Goal: Download file/media

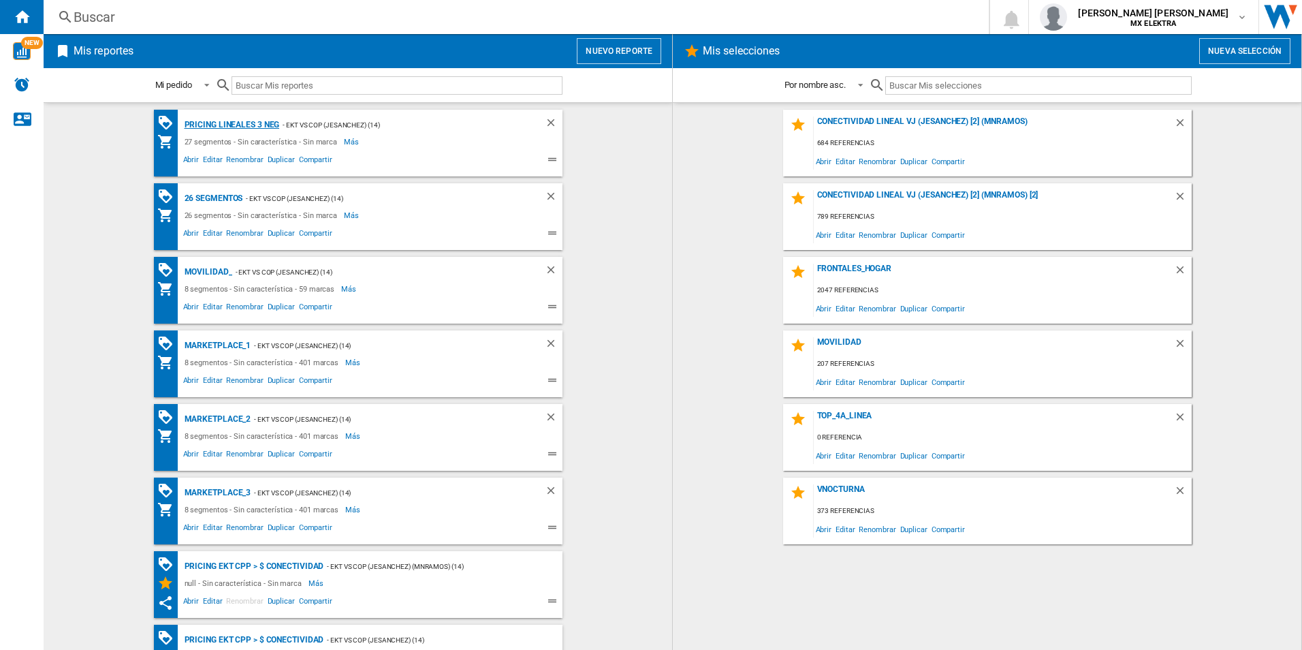
click at [218, 125] on div "Pricing lineales 3 neg" at bounding box center [230, 124] width 99 height 17
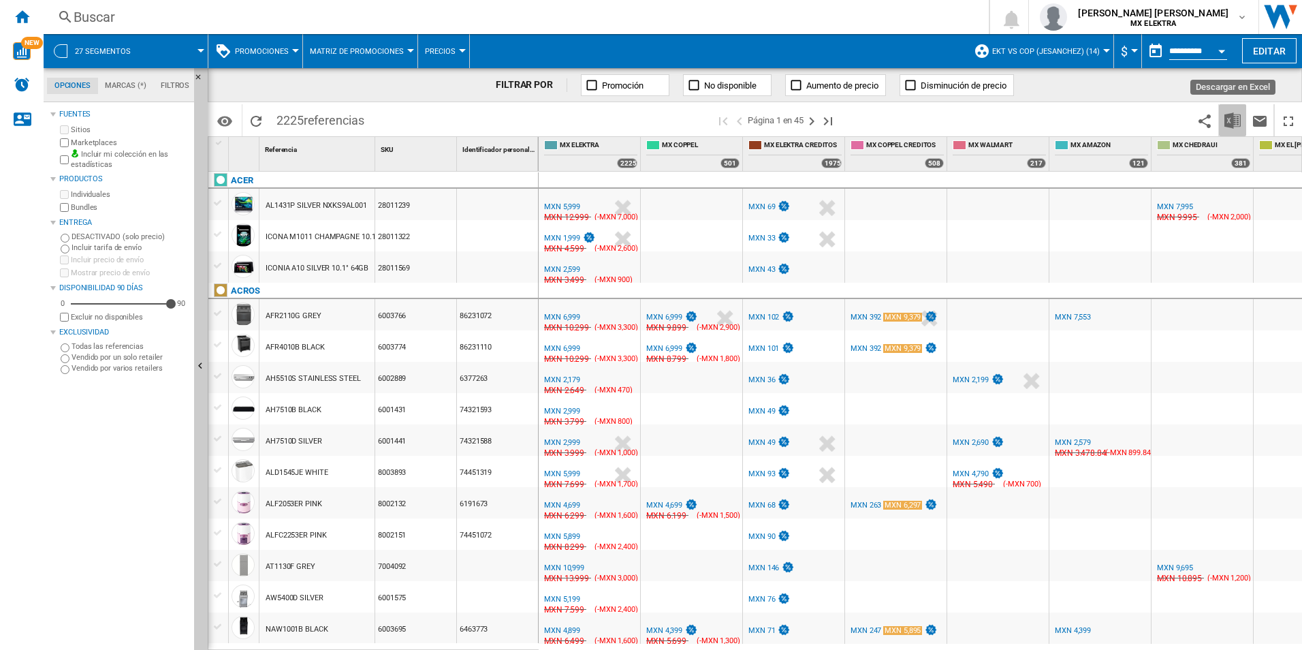
click at [1235, 123] on img "Descargar en Excel" at bounding box center [1233, 120] width 16 height 16
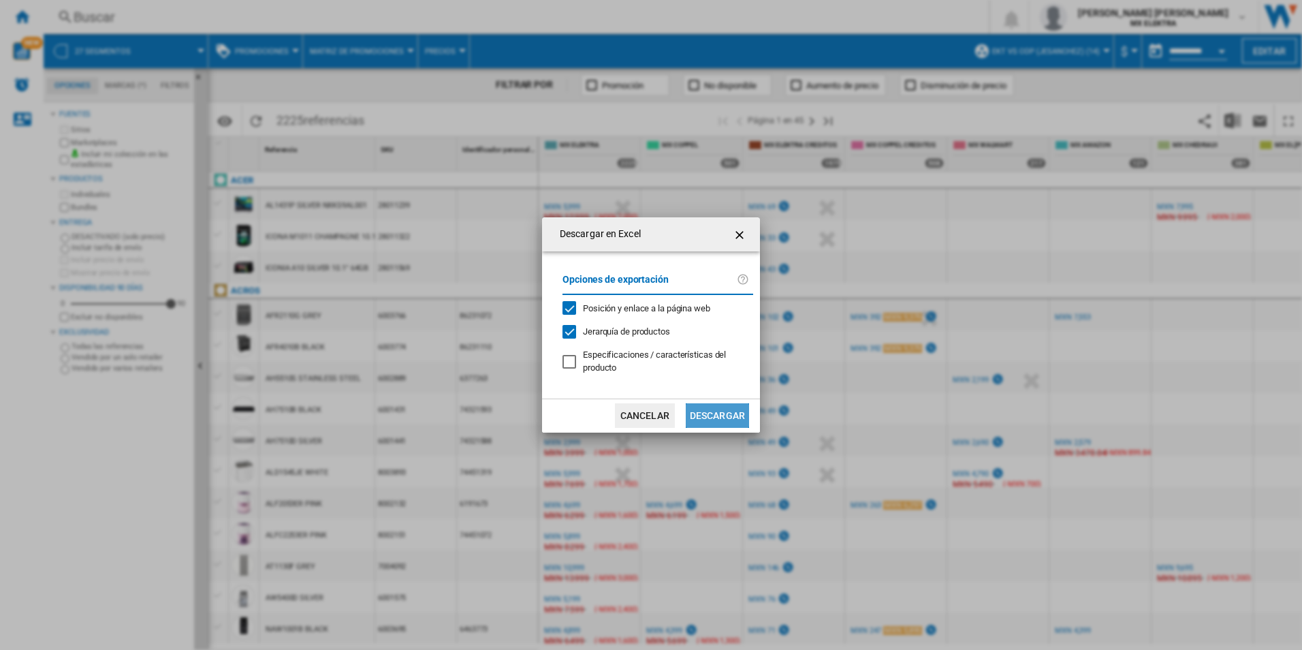
click at [702, 419] on button "Descargar" at bounding box center [717, 415] width 63 height 25
